Goal: Task Accomplishment & Management: Manage account settings

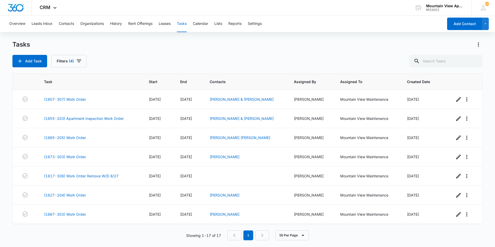
scroll to position [191, 0]
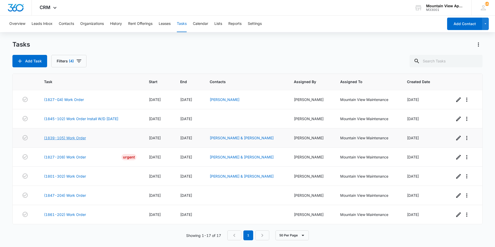
click at [74, 138] on link "(1839-105) Work Order" at bounding box center [65, 137] width 42 height 5
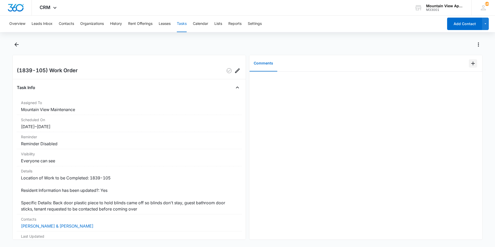
click at [471, 64] on icon "Add Comment" at bounding box center [473, 64] width 4 height 4
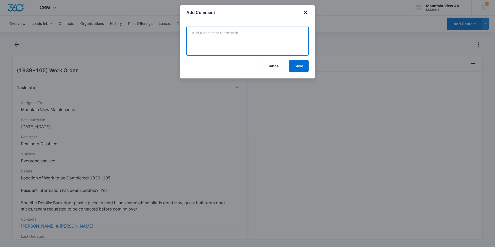
click at [288, 37] on textarea at bounding box center [248, 41] width 122 height 30
type textarea "e"
type textarea "Everything fixed no further action needed"
click at [306, 65] on button "Save" at bounding box center [298, 66] width 19 height 12
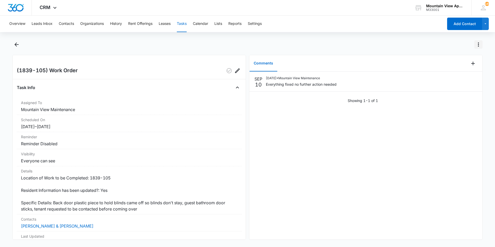
click at [478, 44] on icon "Actions" at bounding box center [479, 44] width 6 height 6
click at [455, 66] on div "Mark Complete" at bounding box center [457, 67] width 26 height 4
click at [18, 44] on icon "Back" at bounding box center [16, 44] width 6 height 6
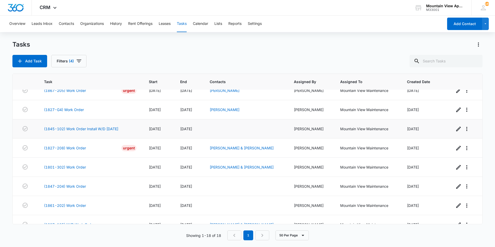
scroll to position [211, 0]
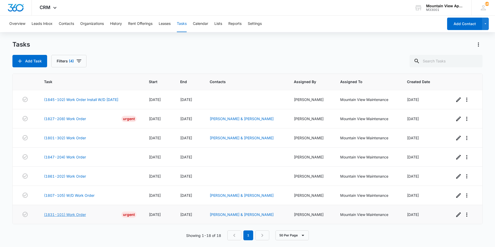
click at [77, 215] on link "(1831-101) Work Order" at bounding box center [65, 214] width 42 height 5
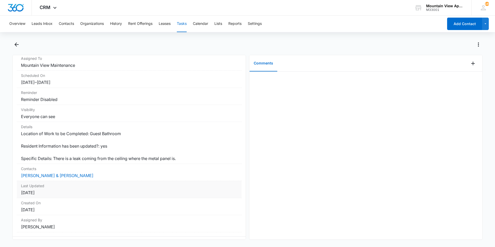
scroll to position [52, 0]
click at [16, 47] on icon "Back" at bounding box center [16, 44] width 6 height 6
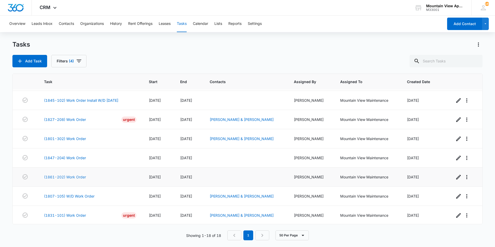
scroll to position [211, 0]
click at [56, 137] on link "(1801-302) Work Order" at bounding box center [65, 137] width 42 height 5
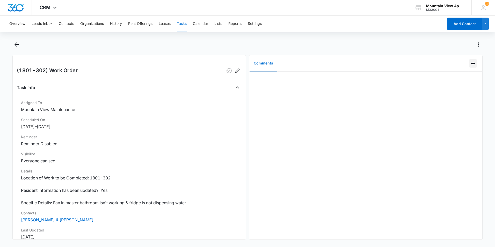
click at [471, 64] on icon "Add Comment" at bounding box center [473, 63] width 6 height 6
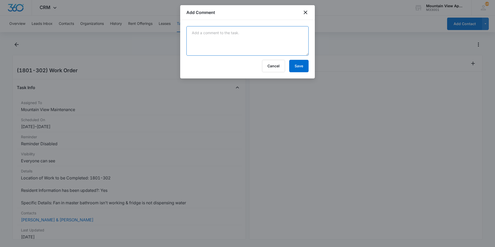
click at [256, 41] on textarea at bounding box center [248, 41] width 122 height 30
click at [305, 39] on textarea "Fan needed to be adjusted and water line was froze but we" at bounding box center [248, 41] width 122 height 30
type textarea "Fan needed to be adjusted and water line was froze but we unthawed it no furthe…"
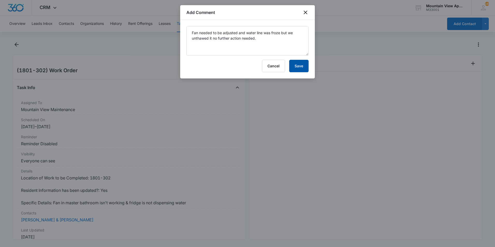
click at [298, 68] on button "Save" at bounding box center [298, 66] width 19 height 12
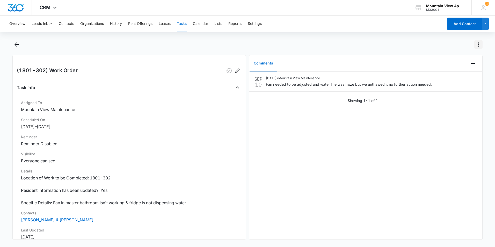
click at [479, 44] on icon "Actions" at bounding box center [478, 44] width 1 height 4
click at [444, 68] on div "Mark Complete" at bounding box center [457, 67] width 26 height 4
click at [19, 45] on icon "Back" at bounding box center [16, 44] width 6 height 6
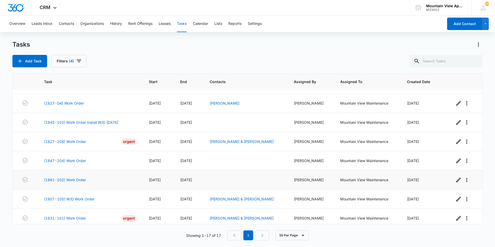
scroll to position [191, 0]
